Goal: Information Seeking & Learning: Learn about a topic

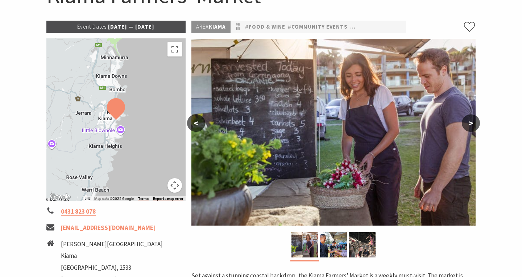
scroll to position [98, 0]
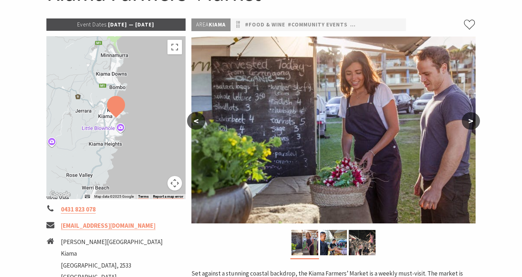
click at [124, 129] on div at bounding box center [115, 117] width 139 height 163
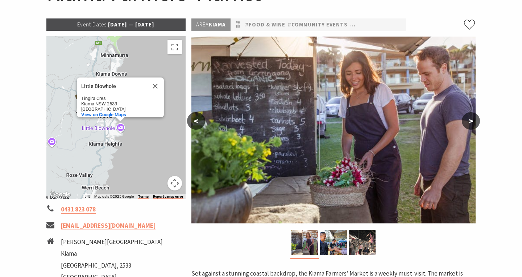
click at [119, 128] on div "Little Blowhole Little Blowhole Tingira Cres Kiama NSW 2533 Australia View on G…" at bounding box center [115, 117] width 139 height 163
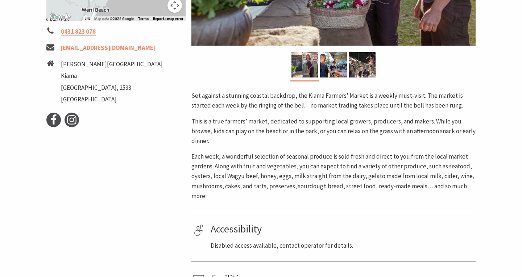
scroll to position [149, 0]
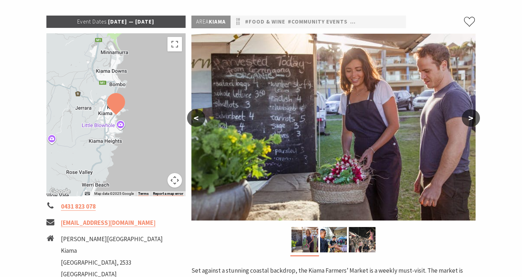
scroll to position [101, 0]
click at [335, 244] on img at bounding box center [333, 239] width 27 height 25
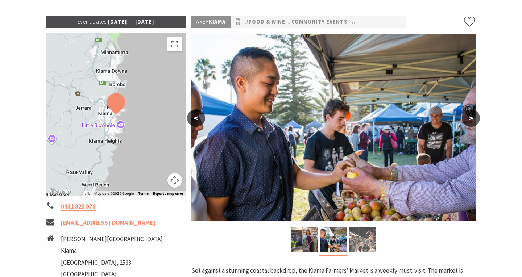
click at [362, 243] on img at bounding box center [362, 239] width 27 height 25
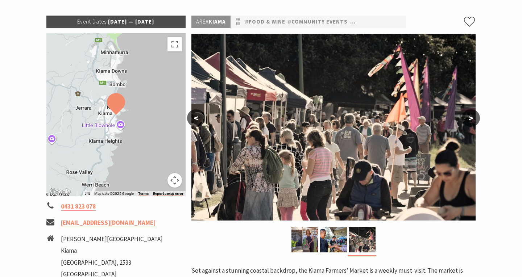
click at [477, 120] on button ">" at bounding box center [471, 117] width 18 height 17
click at [473, 117] on button ">" at bounding box center [471, 117] width 18 height 17
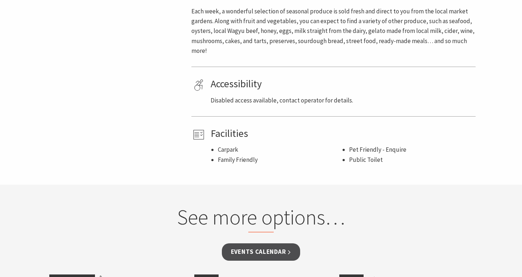
scroll to position [417, 0]
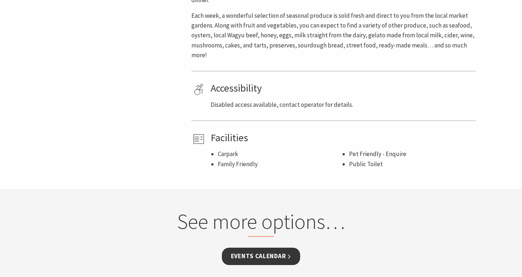
click at [262, 250] on link "Events Calendar" at bounding box center [261, 256] width 79 height 17
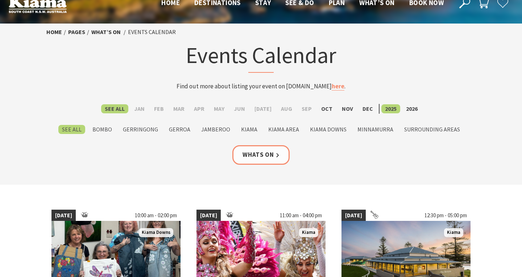
scroll to position [21, 0]
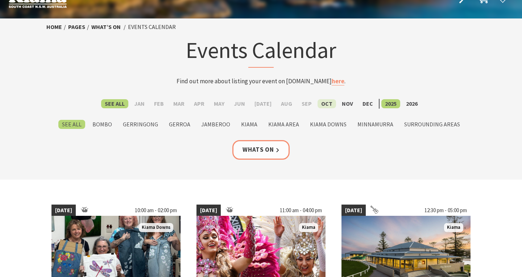
click at [322, 101] on label "Oct" at bounding box center [326, 103] width 18 height 9
click at [0, 0] on input "Oct" at bounding box center [0, 0] width 0 height 0
click at [253, 120] on label "Kiama" at bounding box center [249, 124] width 24 height 9
click at [0, 0] on input "Kiama" at bounding box center [0, 0] width 0 height 0
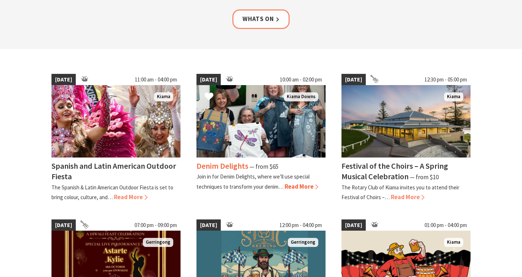
scroll to position [154, 0]
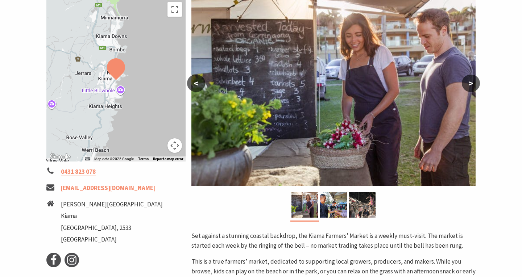
scroll to position [129, 0]
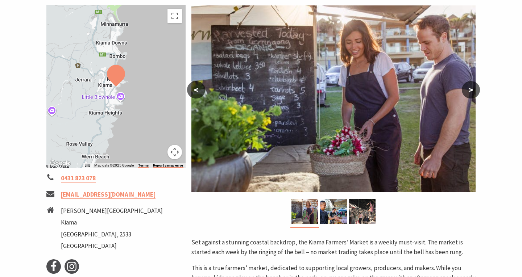
click at [120, 96] on div at bounding box center [115, 86] width 139 height 163
